Goal: Navigation & Orientation: Understand site structure

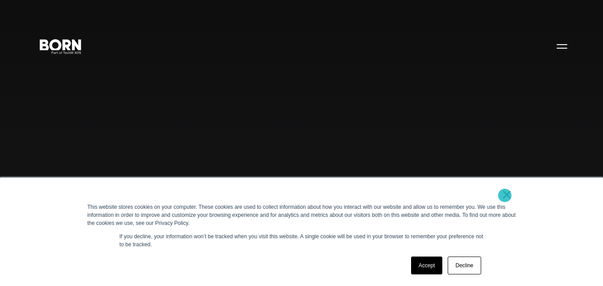
click at [505, 196] on link "×" at bounding box center [507, 195] width 11 height 8
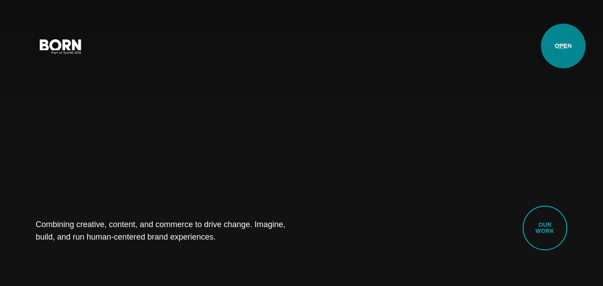
click at [563, 46] on button "Primary Menu" at bounding box center [561, 46] width 21 height 19
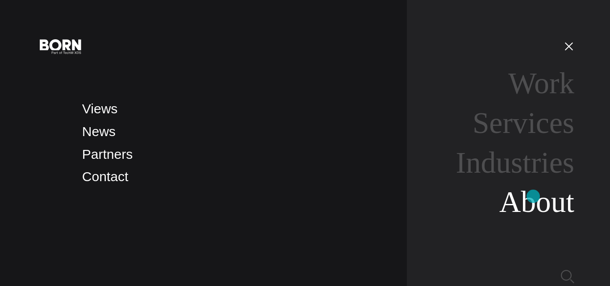
click at [533, 196] on link "About" at bounding box center [536, 201] width 75 height 33
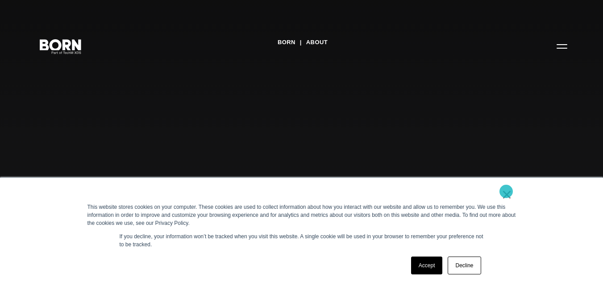
click at [506, 191] on link "×" at bounding box center [507, 195] width 11 height 8
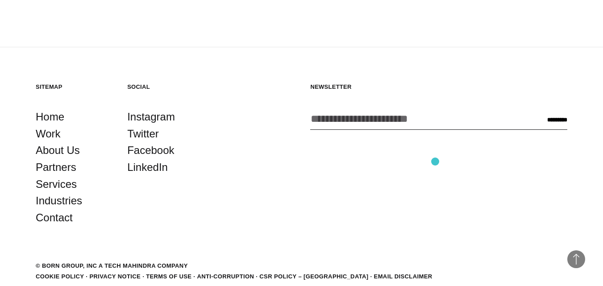
scroll to position [2886, 0]
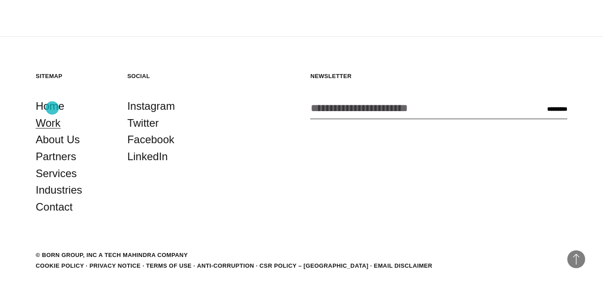
click at [52, 115] on link "Work" at bounding box center [48, 123] width 25 height 17
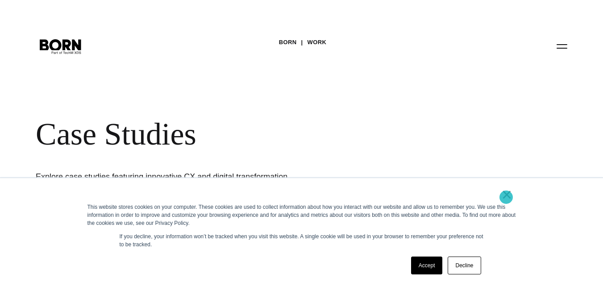
click at [506, 197] on link "×" at bounding box center [507, 195] width 11 height 8
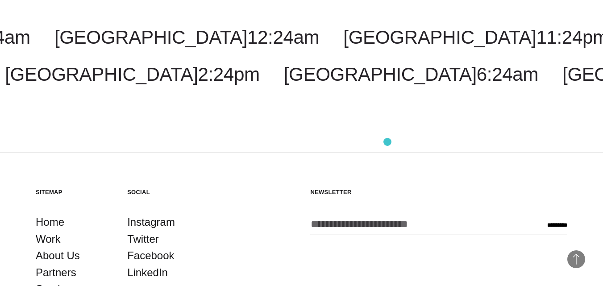
scroll to position [2605, 0]
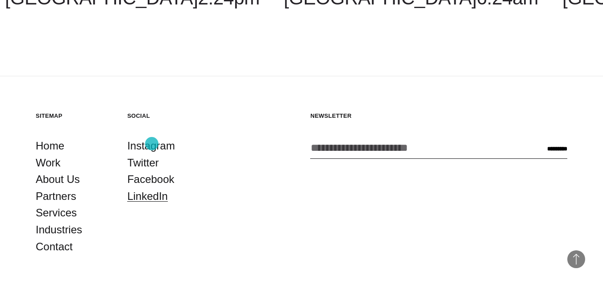
click at [152, 188] on link "LinkedIn" at bounding box center [147, 196] width 41 height 17
